Goal: Information Seeking & Learning: Learn about a topic

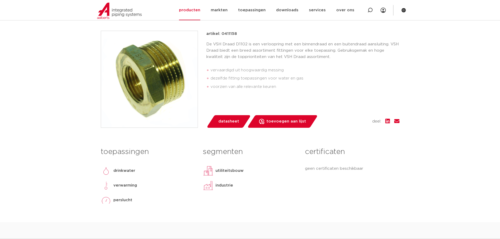
scroll to position [94, 0]
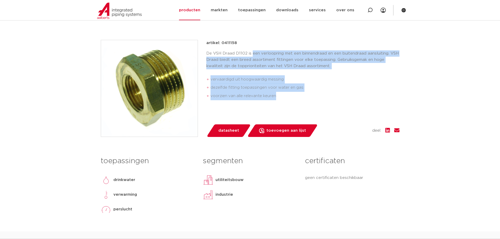
drag, startPoint x: 251, startPoint y: 55, endPoint x: 406, endPoint y: 95, distance: 160.2
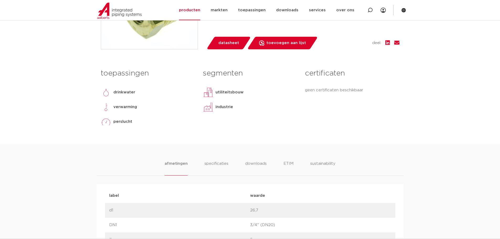
scroll to position [173, 0]
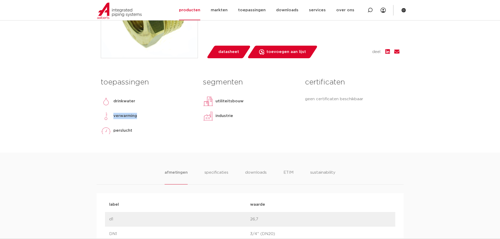
drag, startPoint x: 113, startPoint y: 115, endPoint x: 152, endPoint y: 116, distance: 38.9
click at [151, 117] on div "verwarming" at bounding box center [148, 116] width 94 height 10
click at [154, 115] on div "verwarming" at bounding box center [148, 116] width 94 height 10
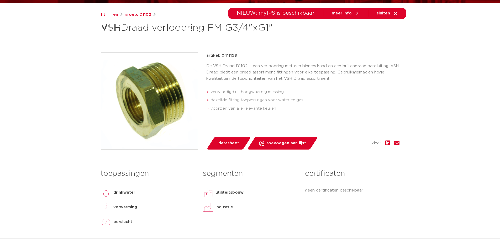
scroll to position [0, 0]
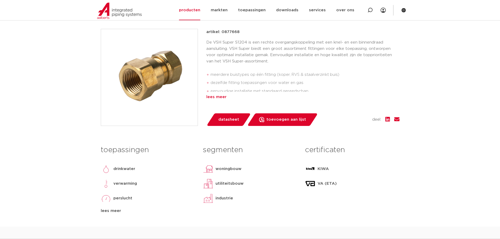
click at [217, 96] on div "lees meer" at bounding box center [302, 97] width 193 height 6
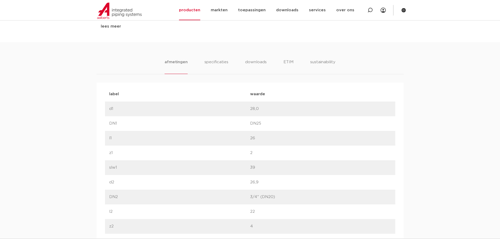
scroll to position [315, 0]
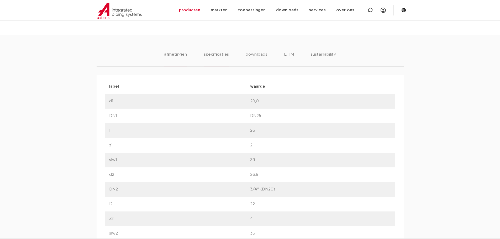
click at [214, 57] on li "specificaties" at bounding box center [215, 58] width 25 height 15
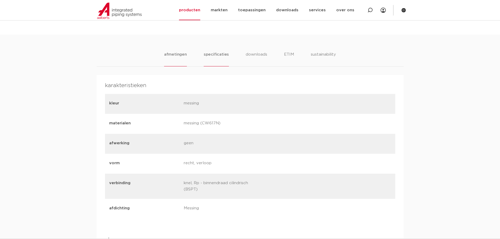
click at [182, 55] on li "afmetingen" at bounding box center [175, 58] width 23 height 15
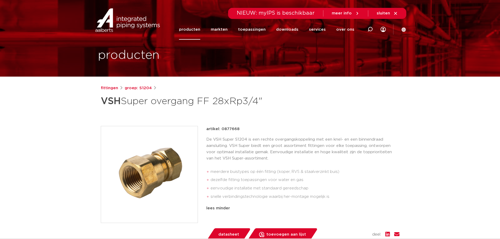
scroll to position [0, 0]
